Goal: Find contact information: Find contact information

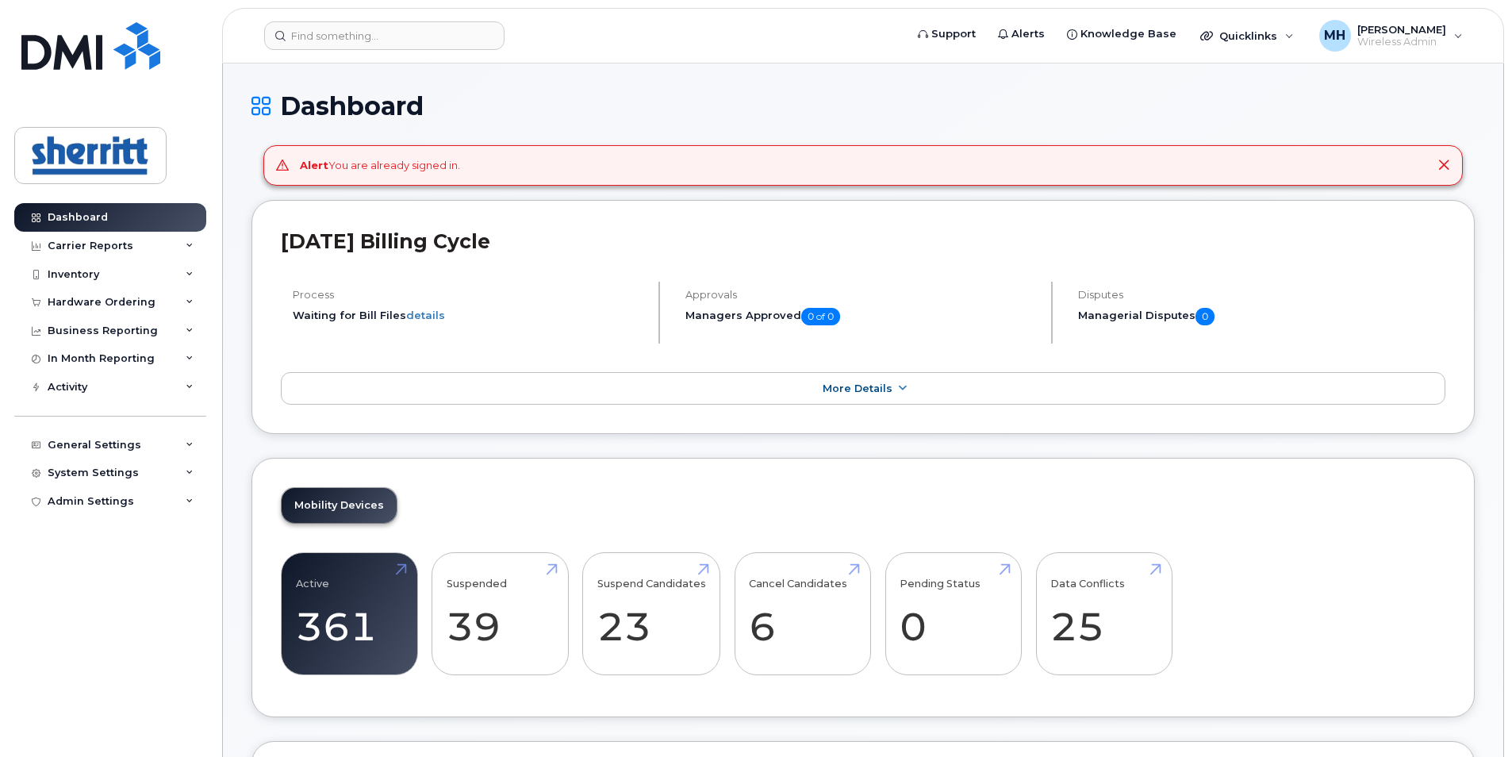
click at [1444, 164] on icon at bounding box center [1443, 165] width 13 height 13
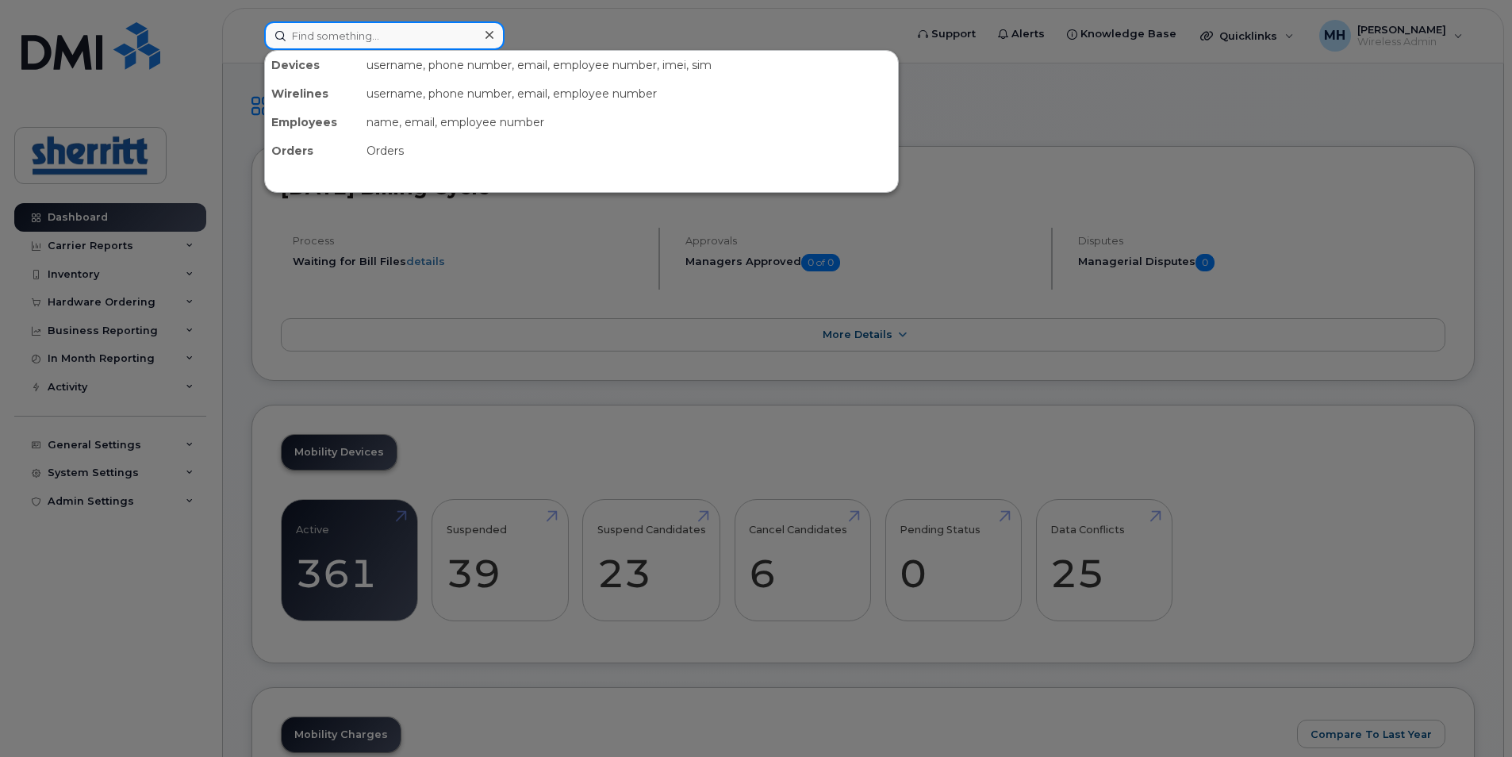
click at [408, 31] on input at bounding box center [384, 35] width 240 height 29
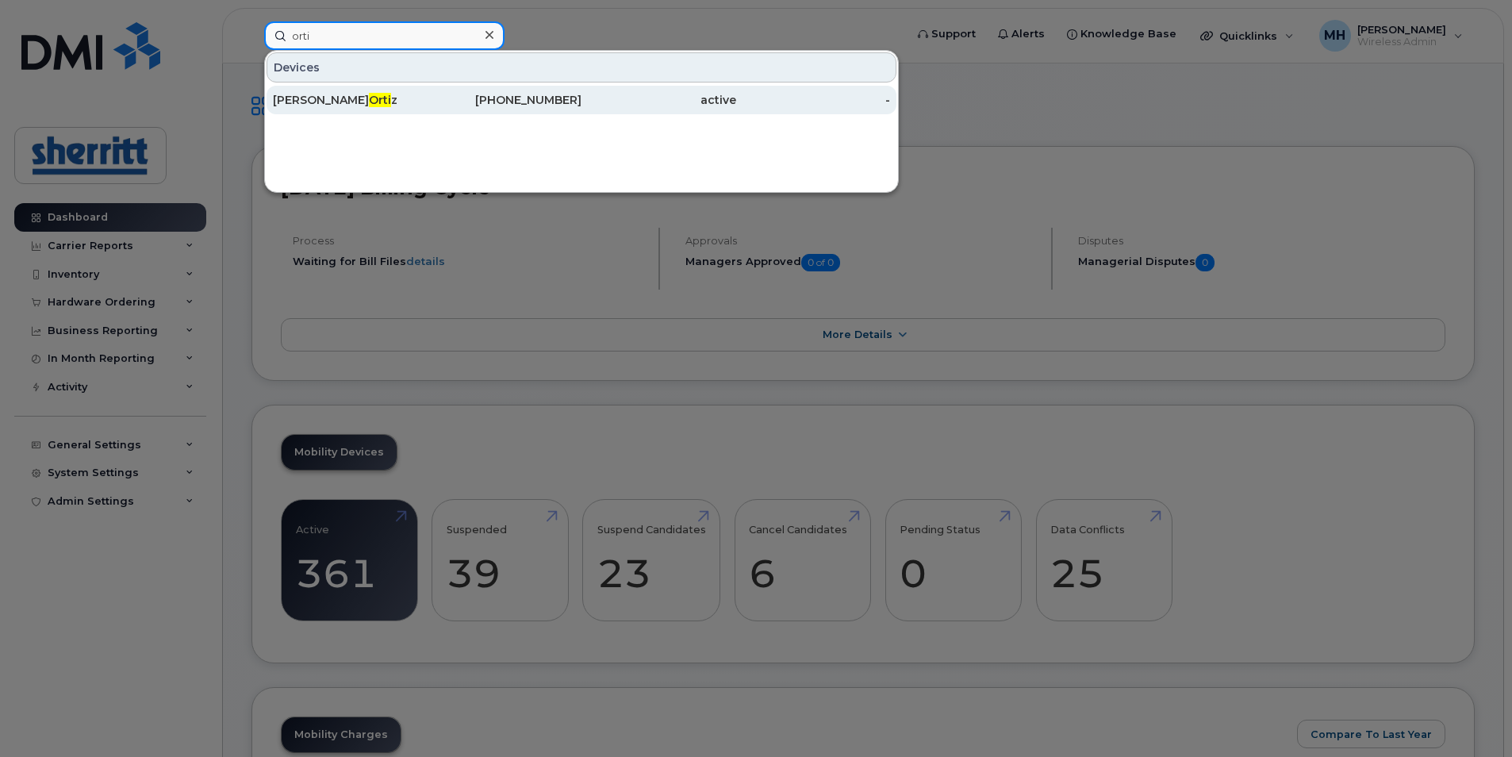
type input "orti"
click at [507, 102] on div "780-700-6239" at bounding box center [504, 100] width 155 height 16
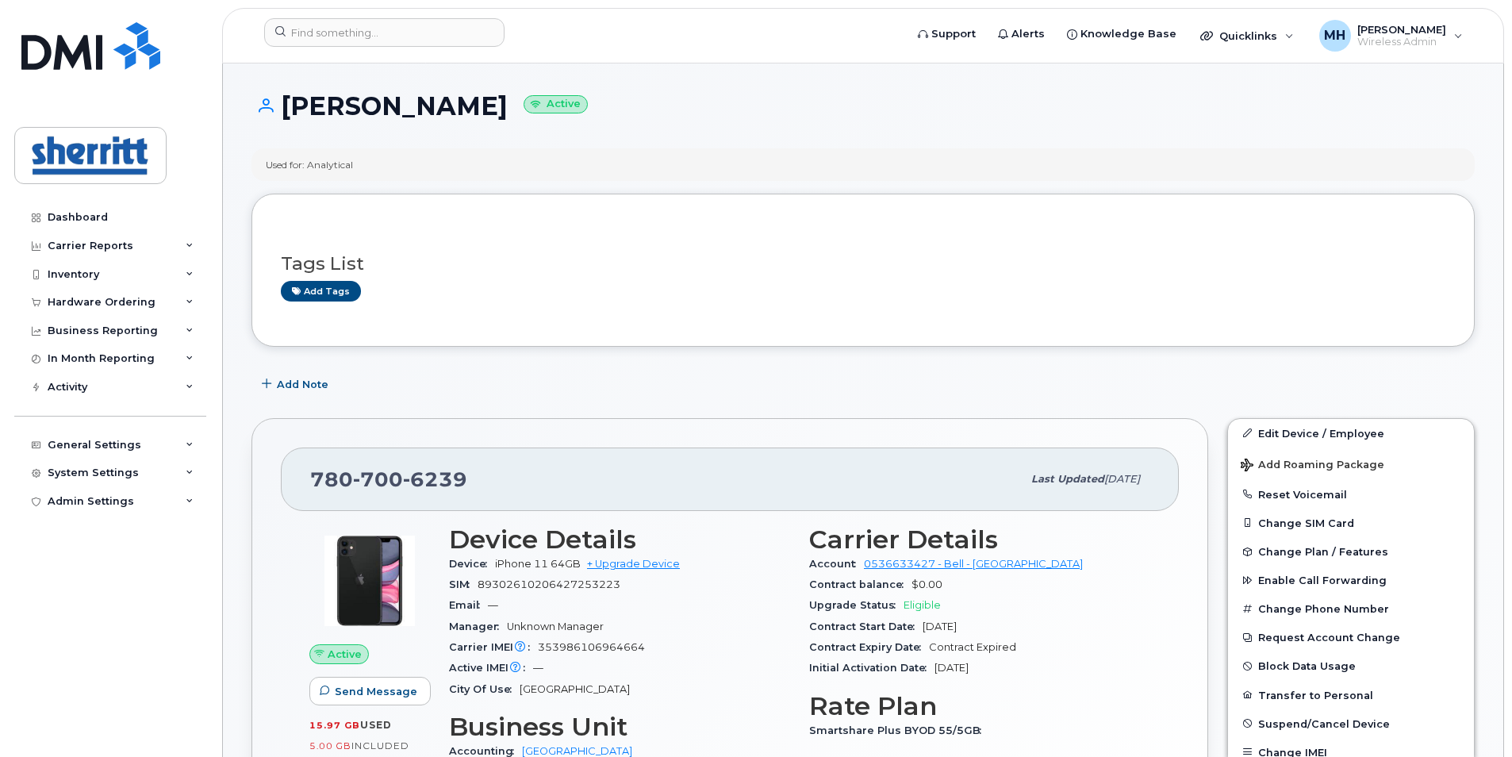
click at [1151, 742] on div "Carrier Details Account 0536633427 - Bell - Fort Saskatchewan Contract balance …" at bounding box center [979, 669] width 360 height 308
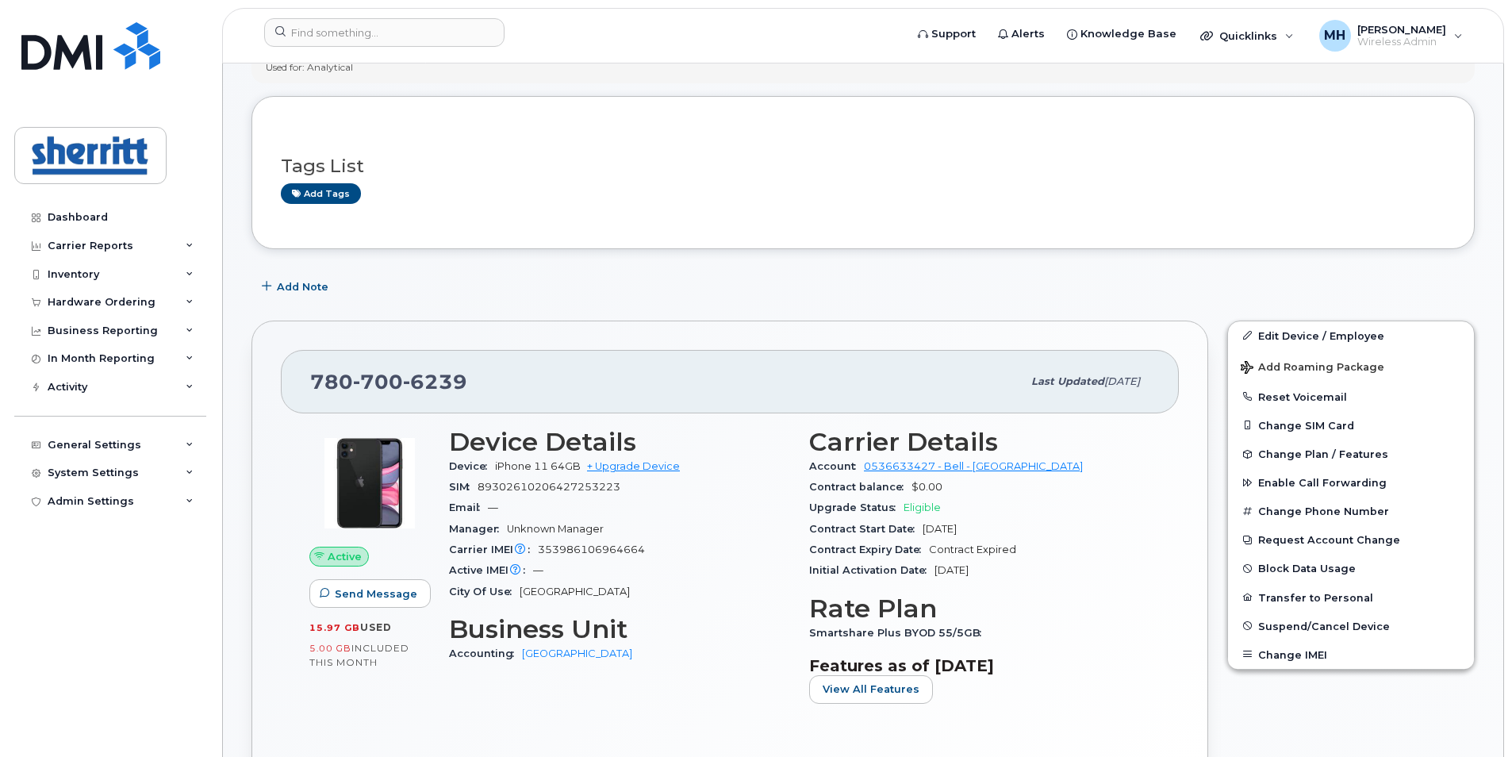
scroll to position [159, 0]
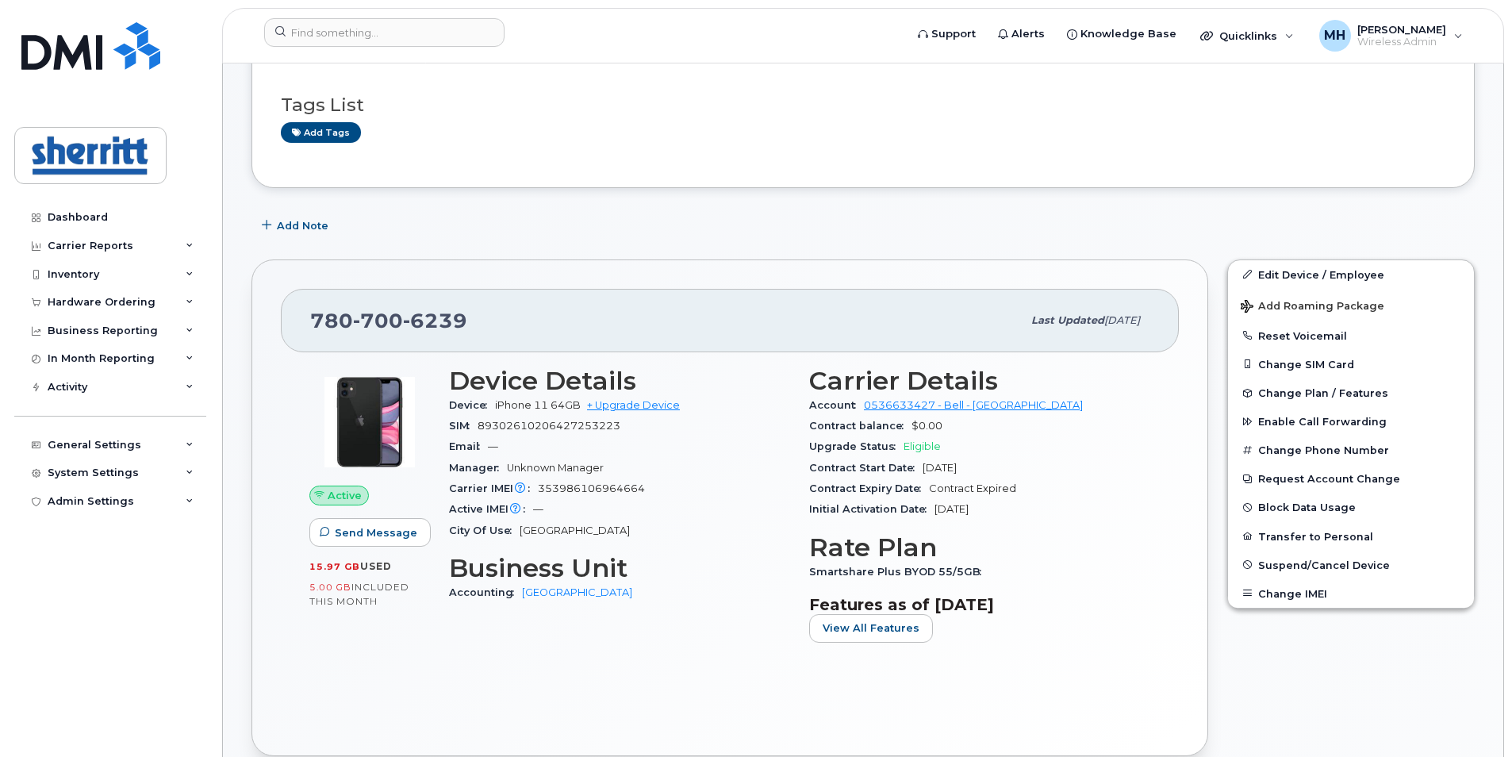
click at [528, 131] on div "Add tags" at bounding box center [856, 132] width 1151 height 20
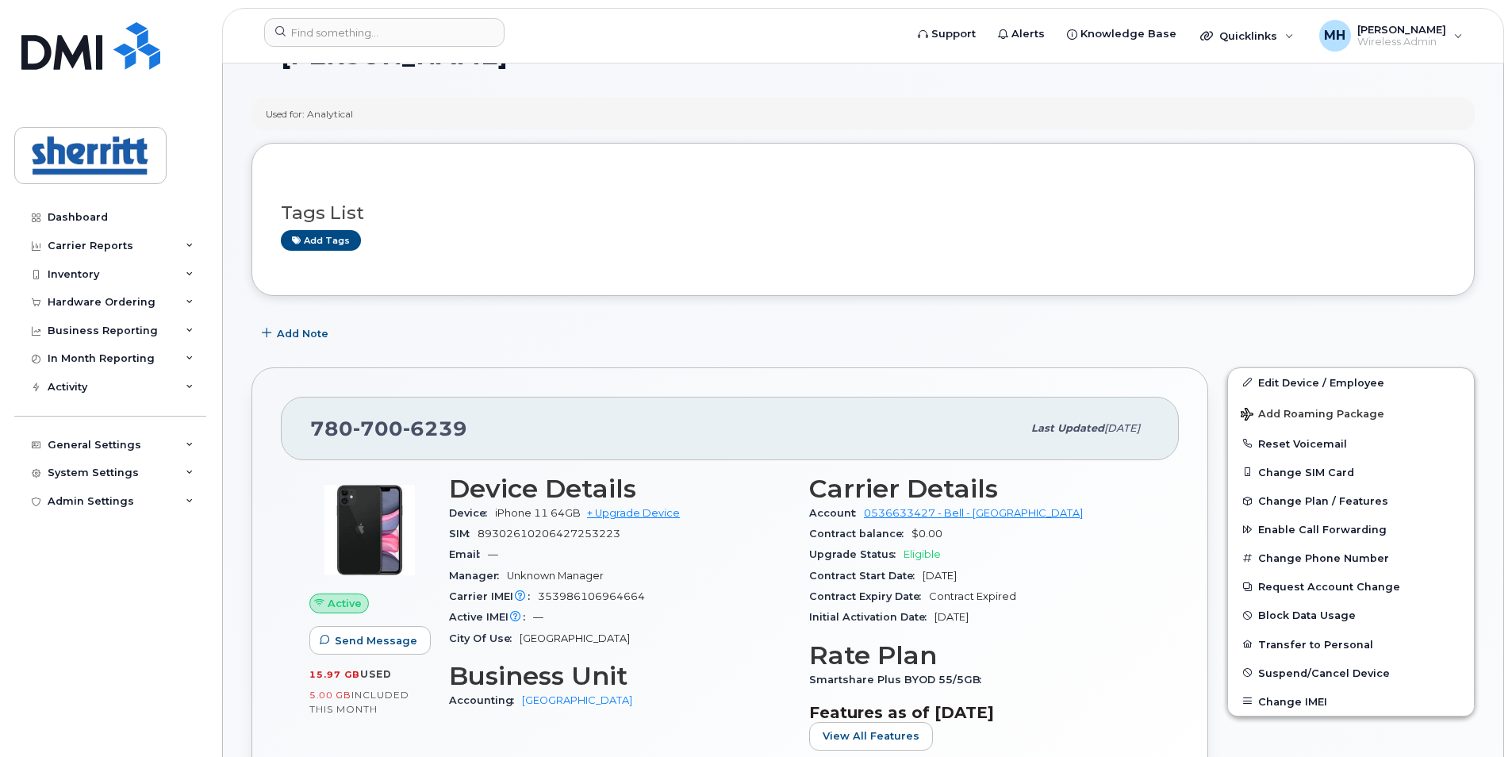
scroll to position [0, 0]
